Goal: Task Accomplishment & Management: Use online tool/utility

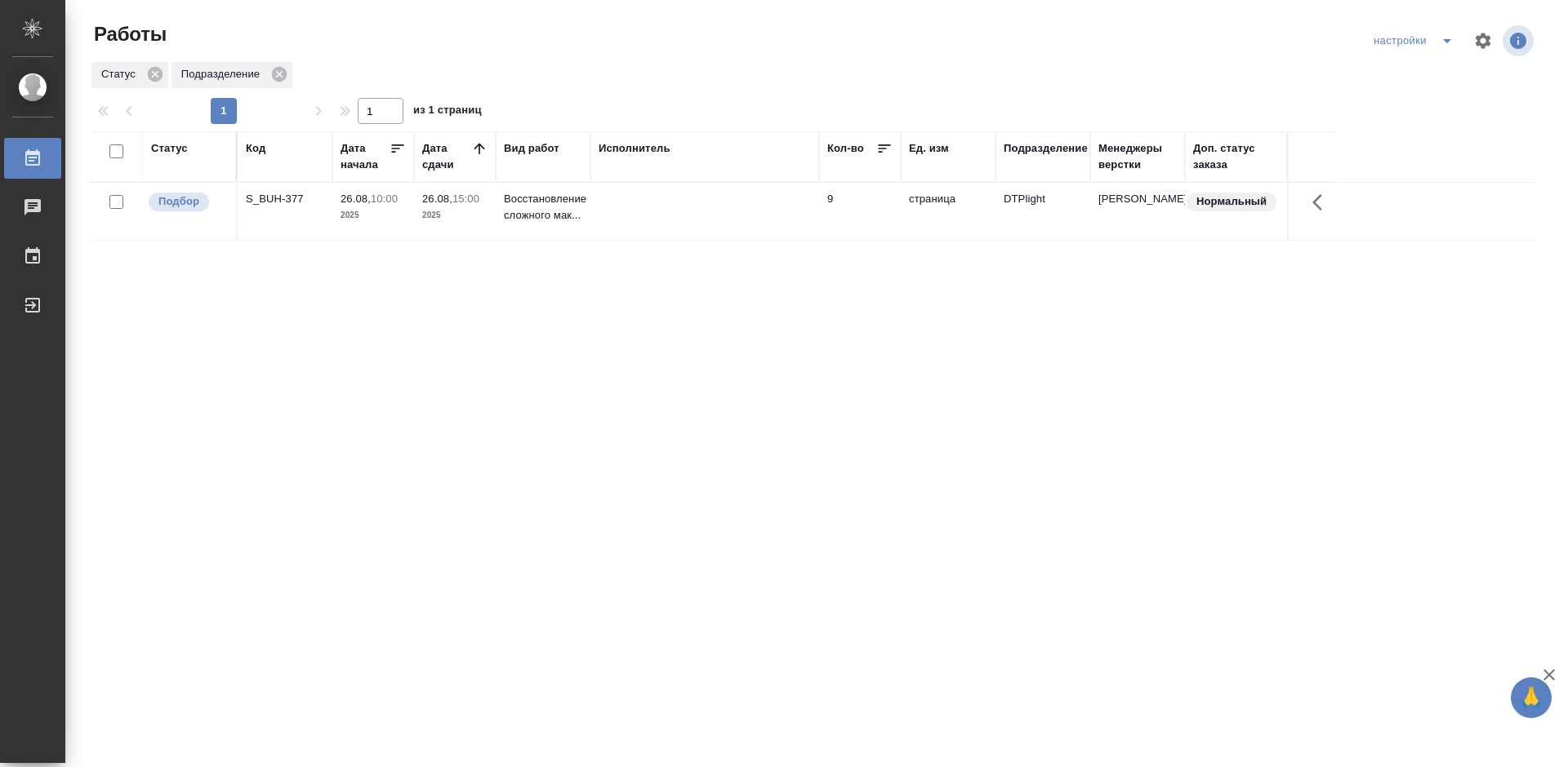
click at [277, 199] on div "S_BUH-377" at bounding box center [286, 199] width 79 height 16
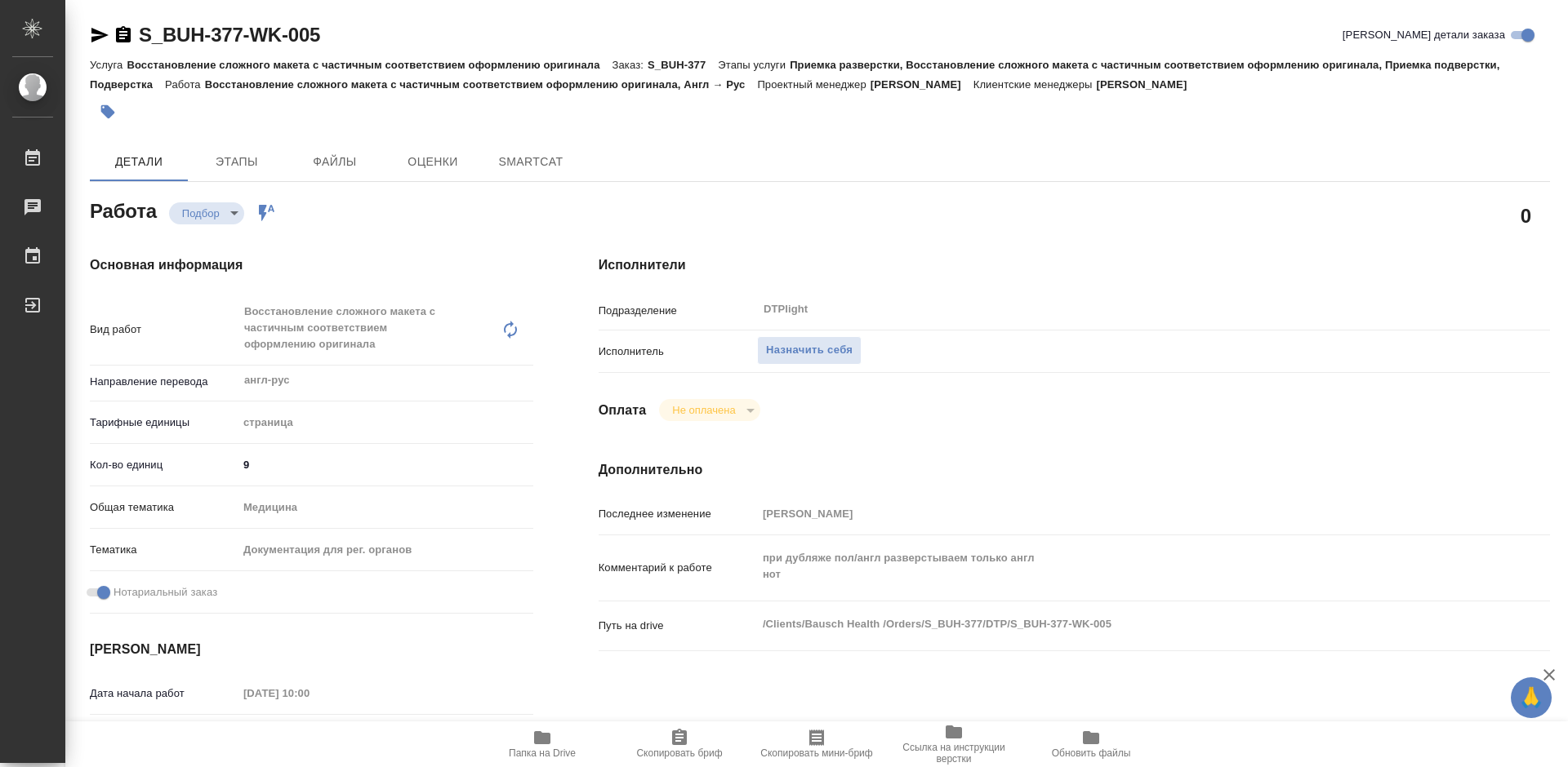
type textarea "x"
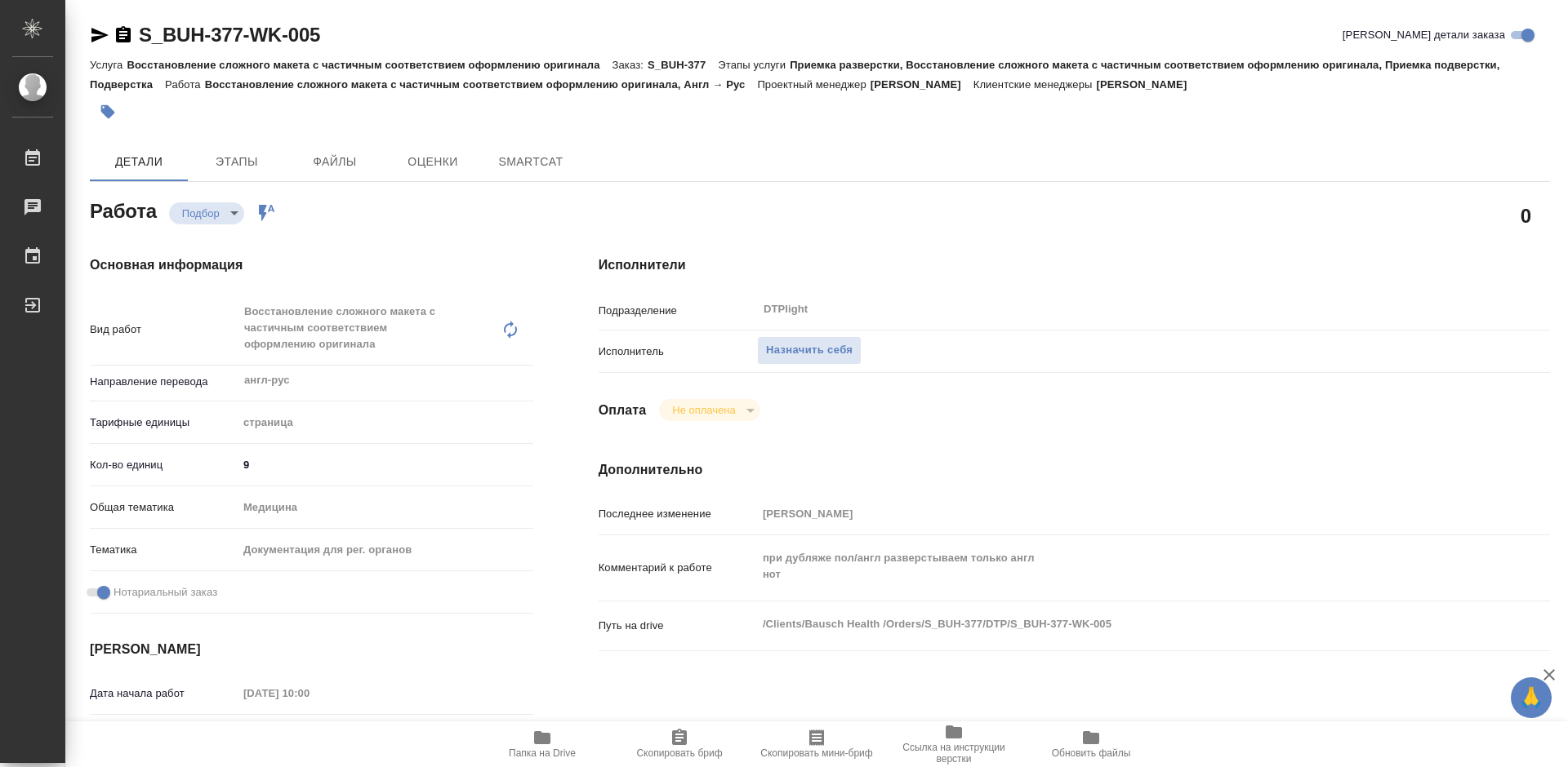
type textarea "x"
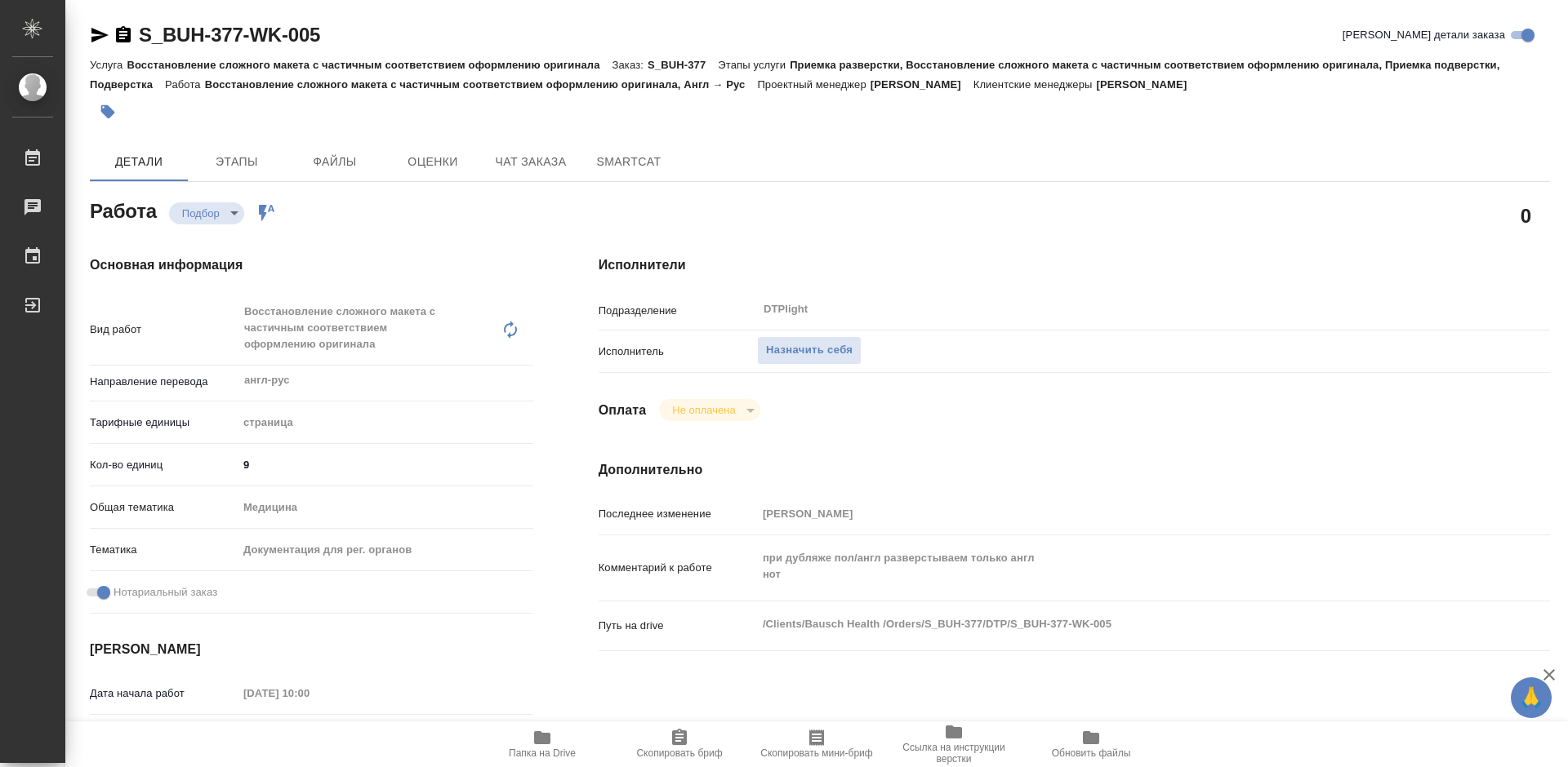
scroll to position [82, 0]
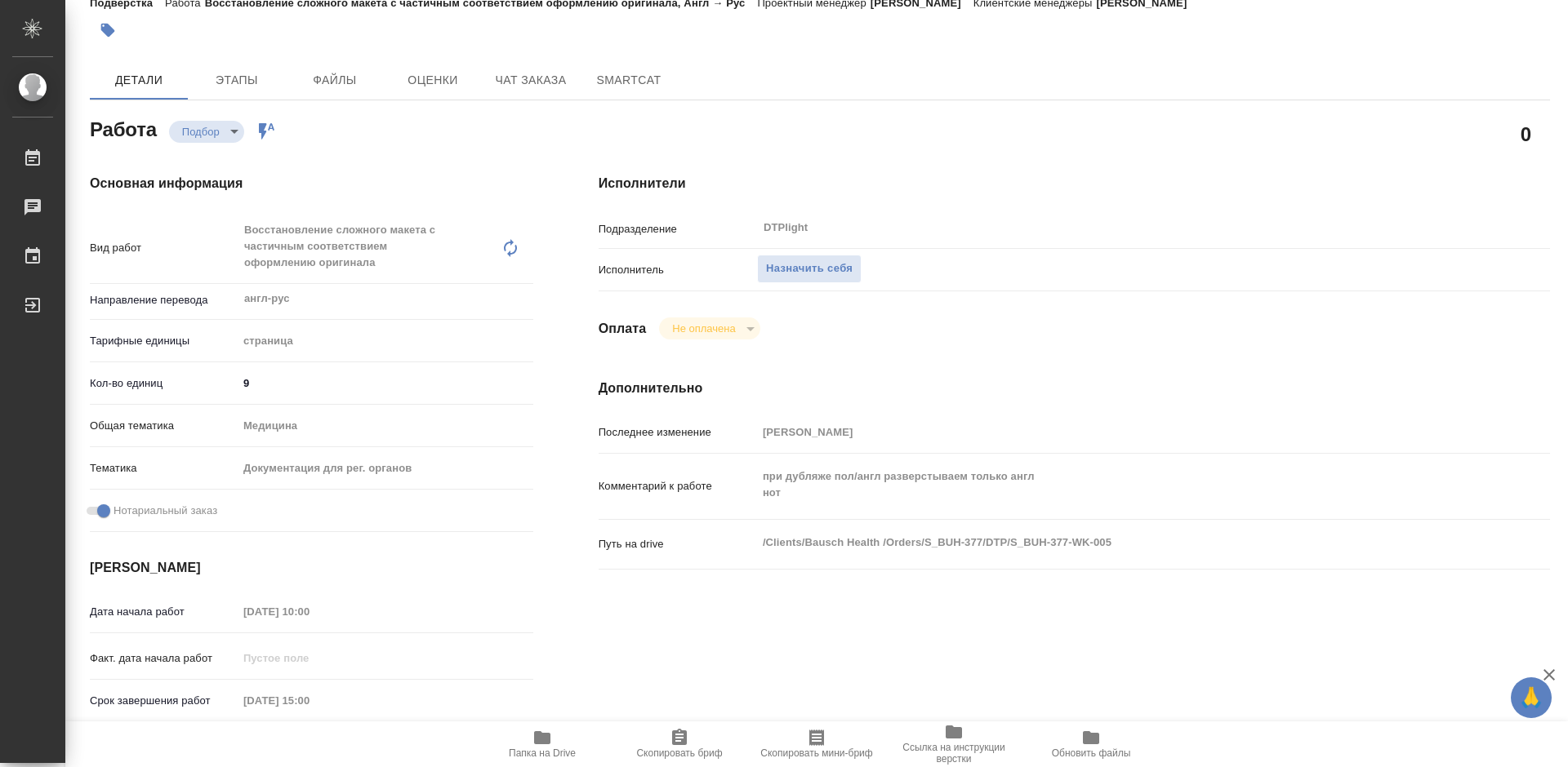
type textarea "x"
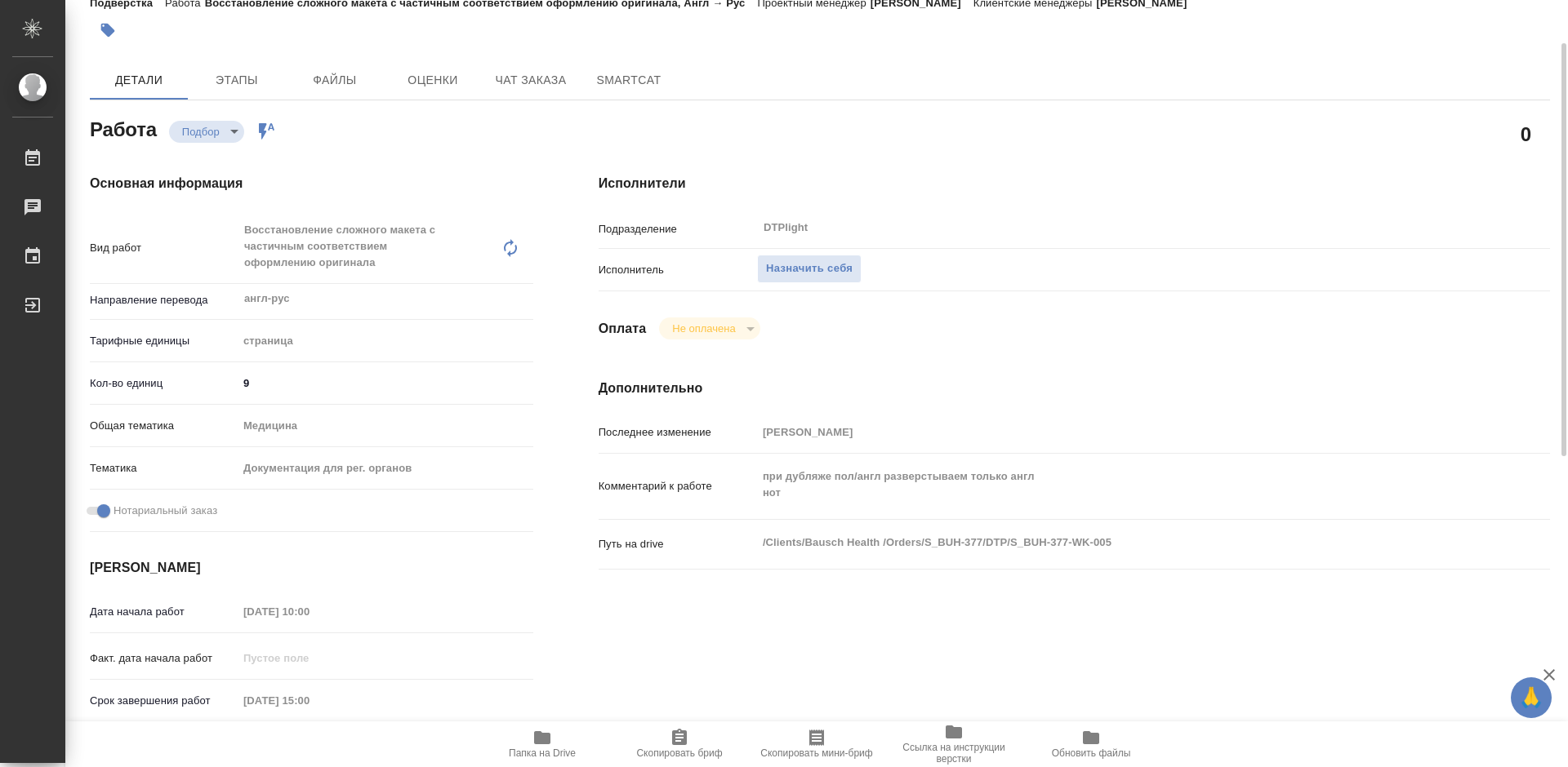
type textarea "x"
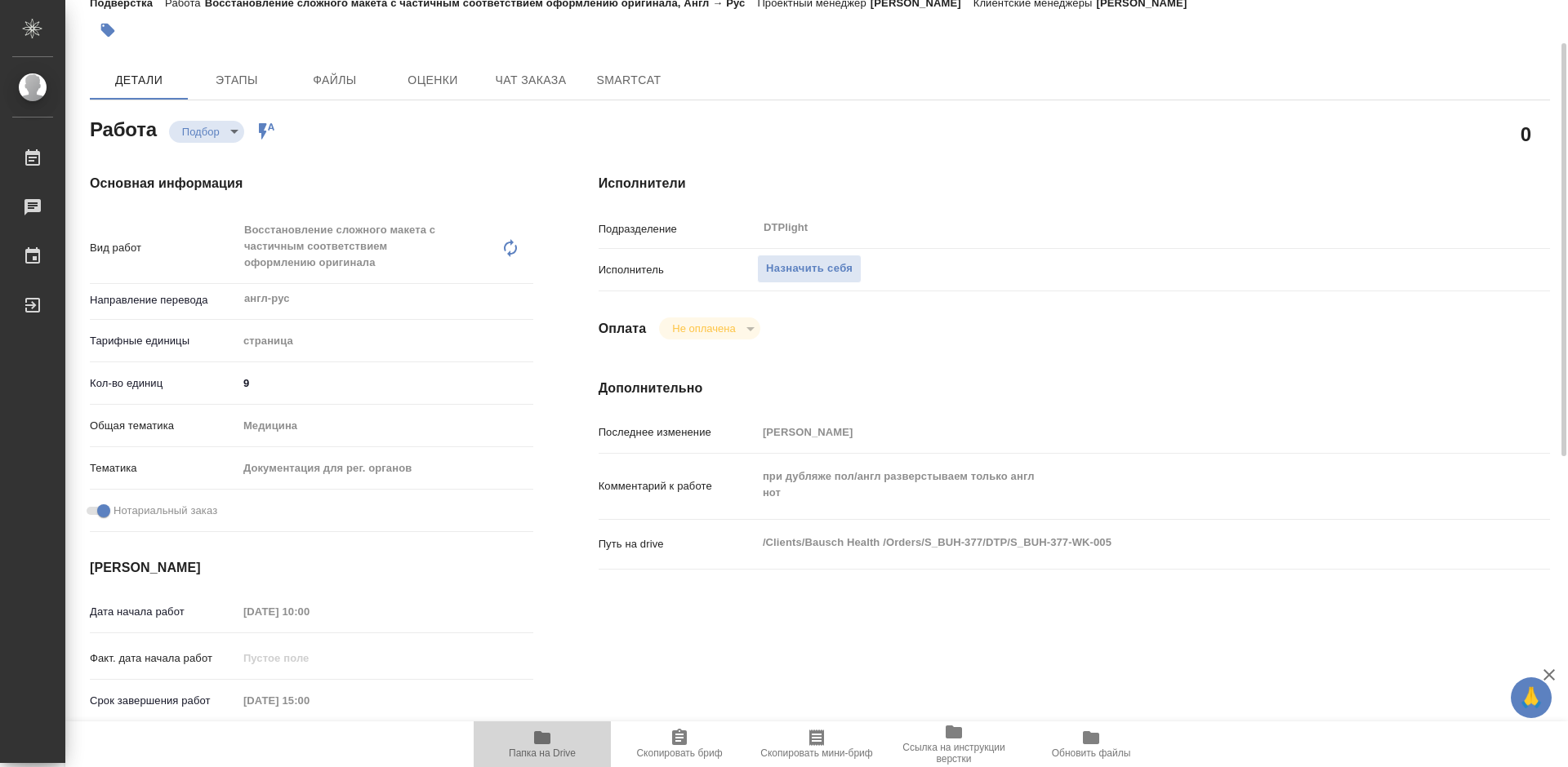
click at [560, 735] on span "Папка на Drive" at bounding box center [542, 744] width 117 height 31
